Goal: Task Accomplishment & Management: Manage account settings

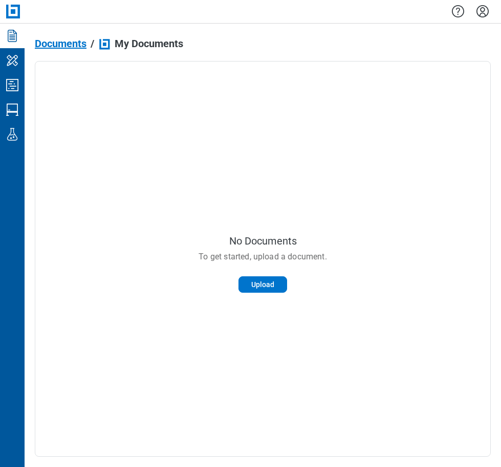
click at [487, 17] on icon "Settings" at bounding box center [483, 11] width 16 height 16
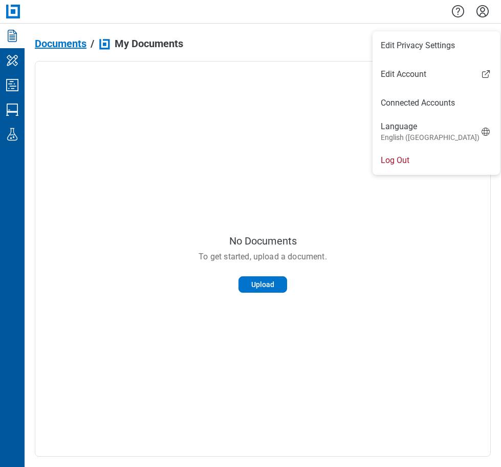
click at [394, 159] on li "Log Out" at bounding box center [437, 160] width 128 height 29
